Goal: Information Seeking & Learning: Find specific fact

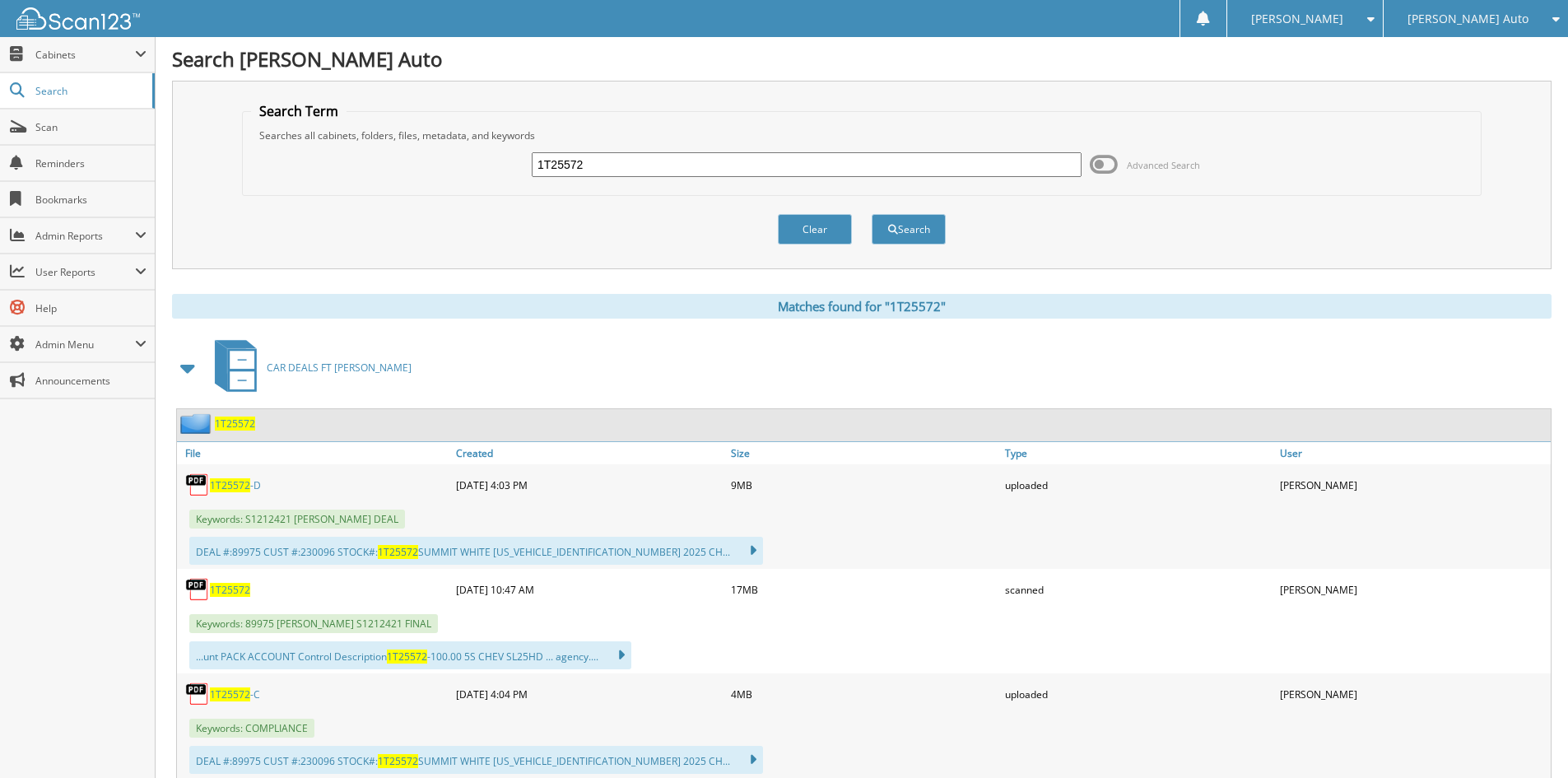
click at [700, 157] on input "1T25572" at bounding box center [806, 165] width 550 height 25
click at [699, 162] on input "1T25572" at bounding box center [806, 165] width 550 height 25
paste input "3T25403"
type input "3T25403"
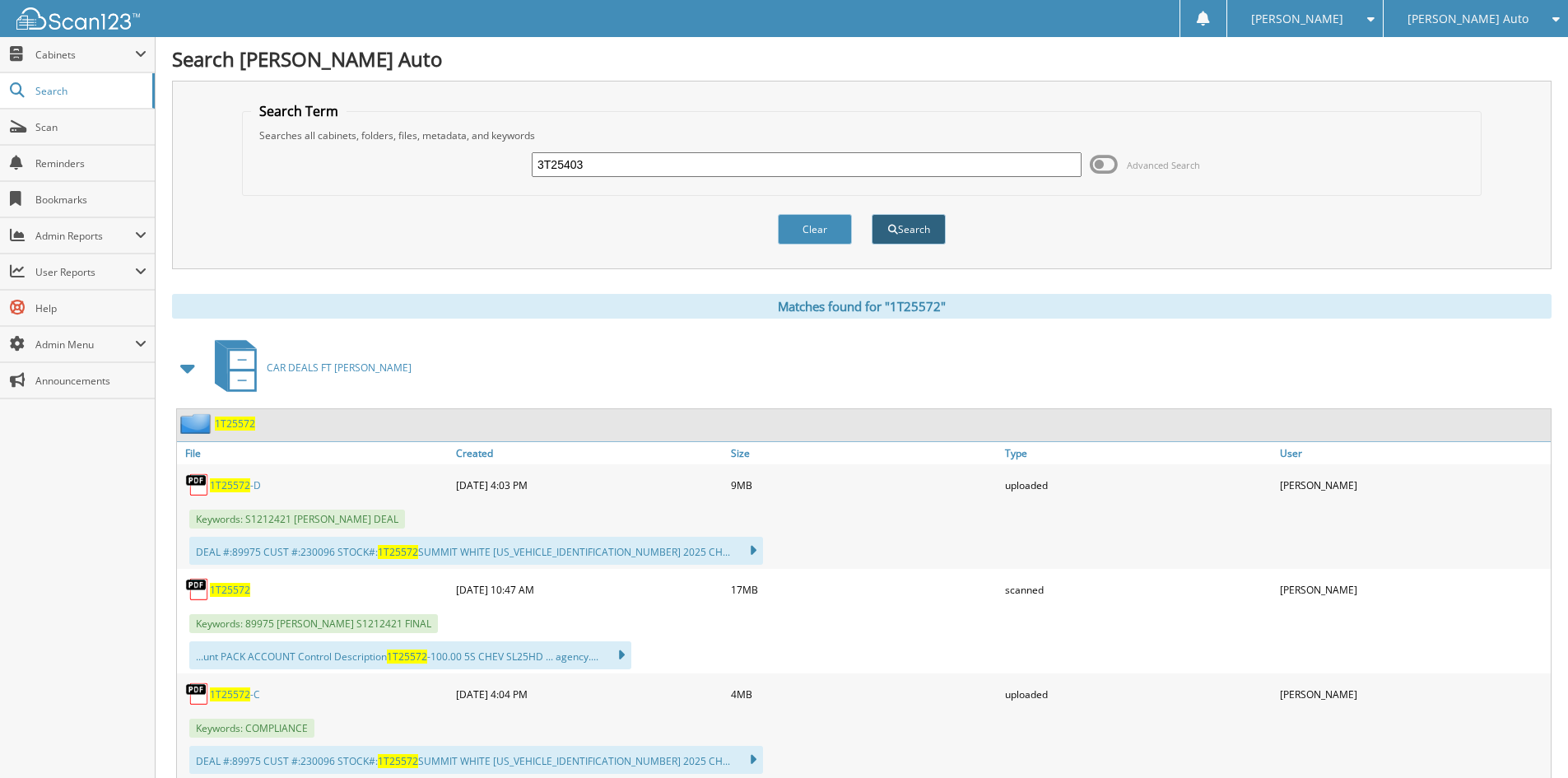
click at [907, 233] on button "Search" at bounding box center [909, 228] width 74 height 30
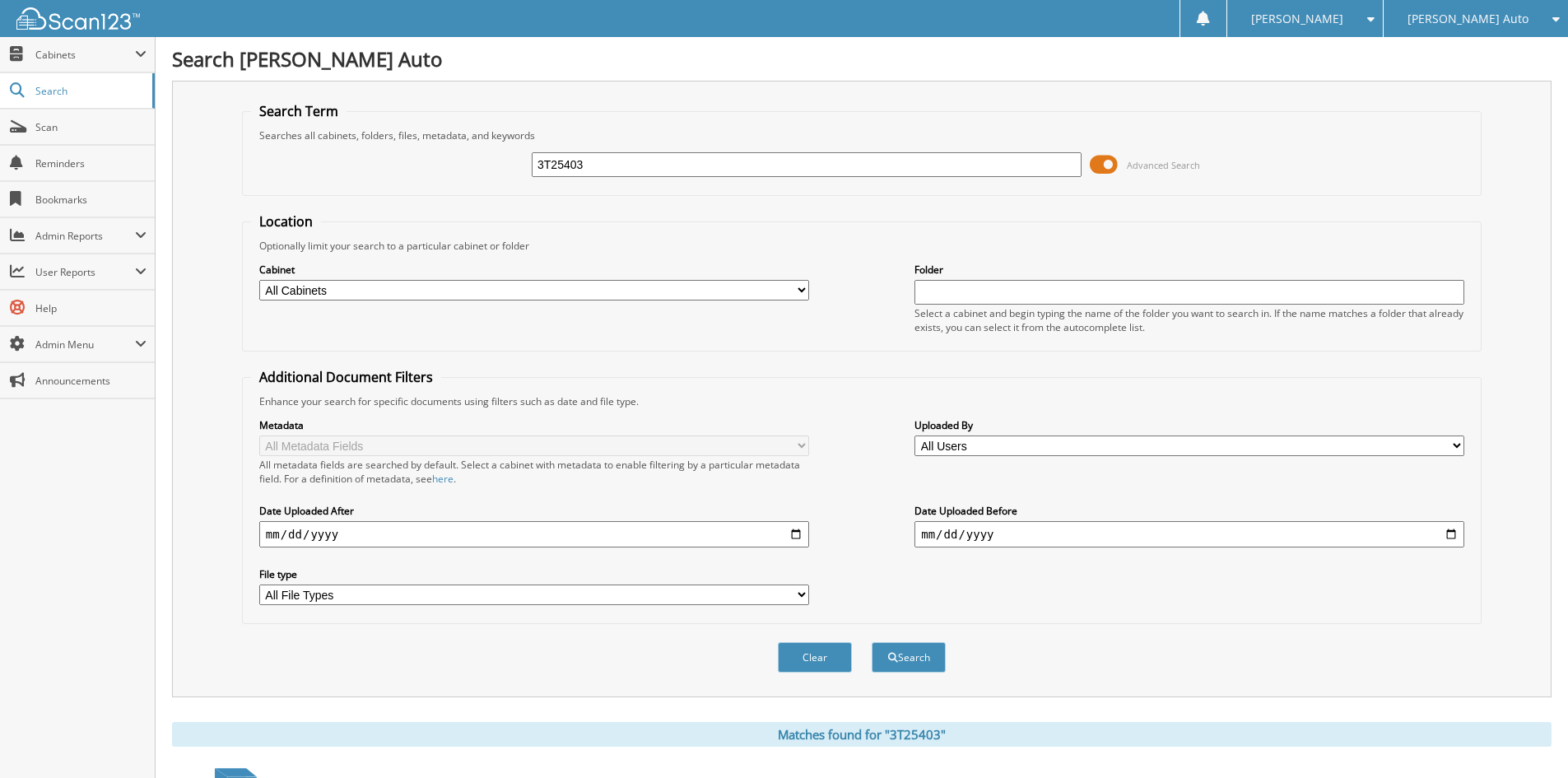
click at [1111, 163] on span at bounding box center [1104, 165] width 28 height 25
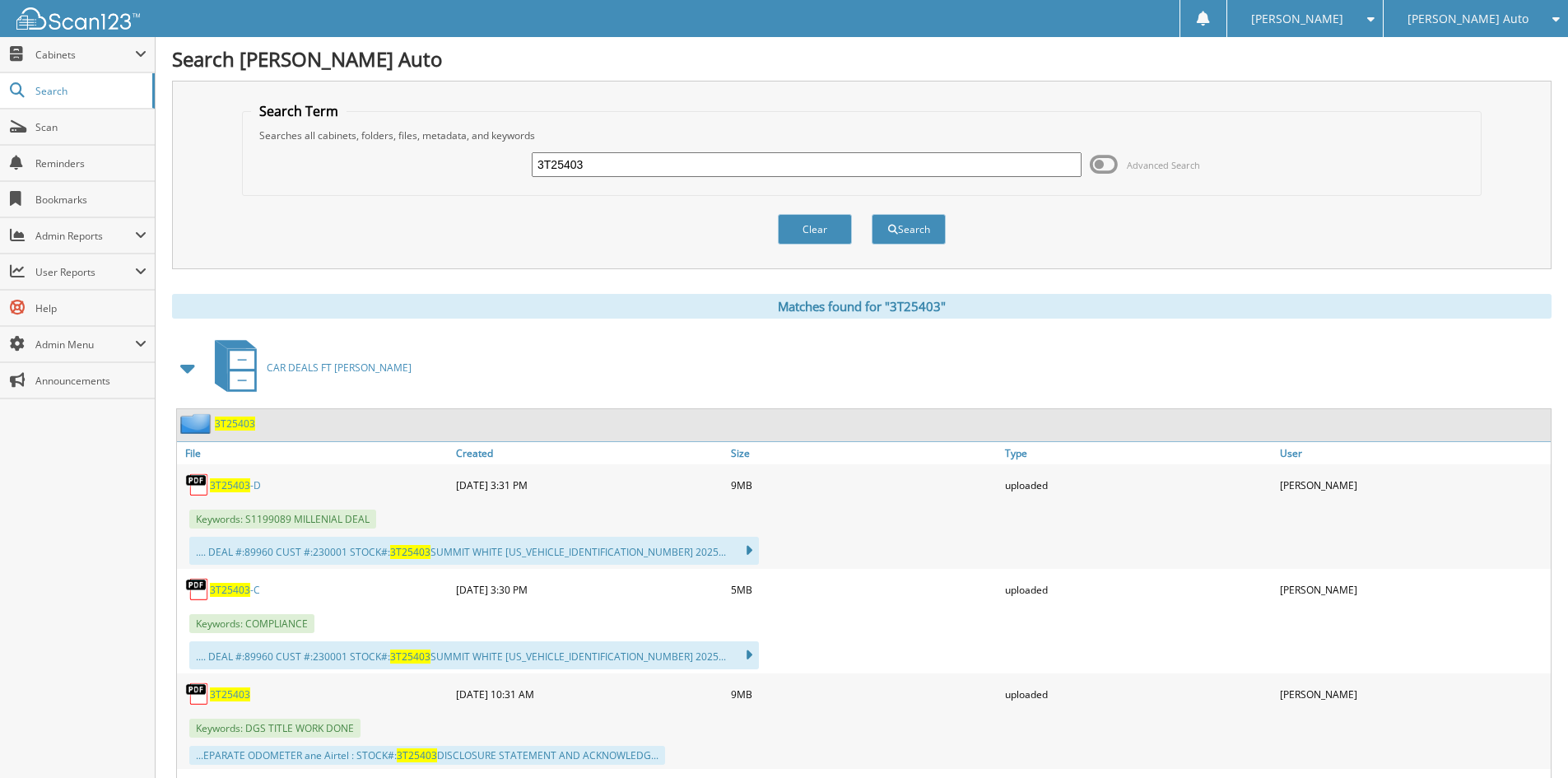
click at [230, 588] on span "3T25403" at bounding box center [230, 589] width 40 height 14
